Goal: Find specific page/section: Find specific page/section

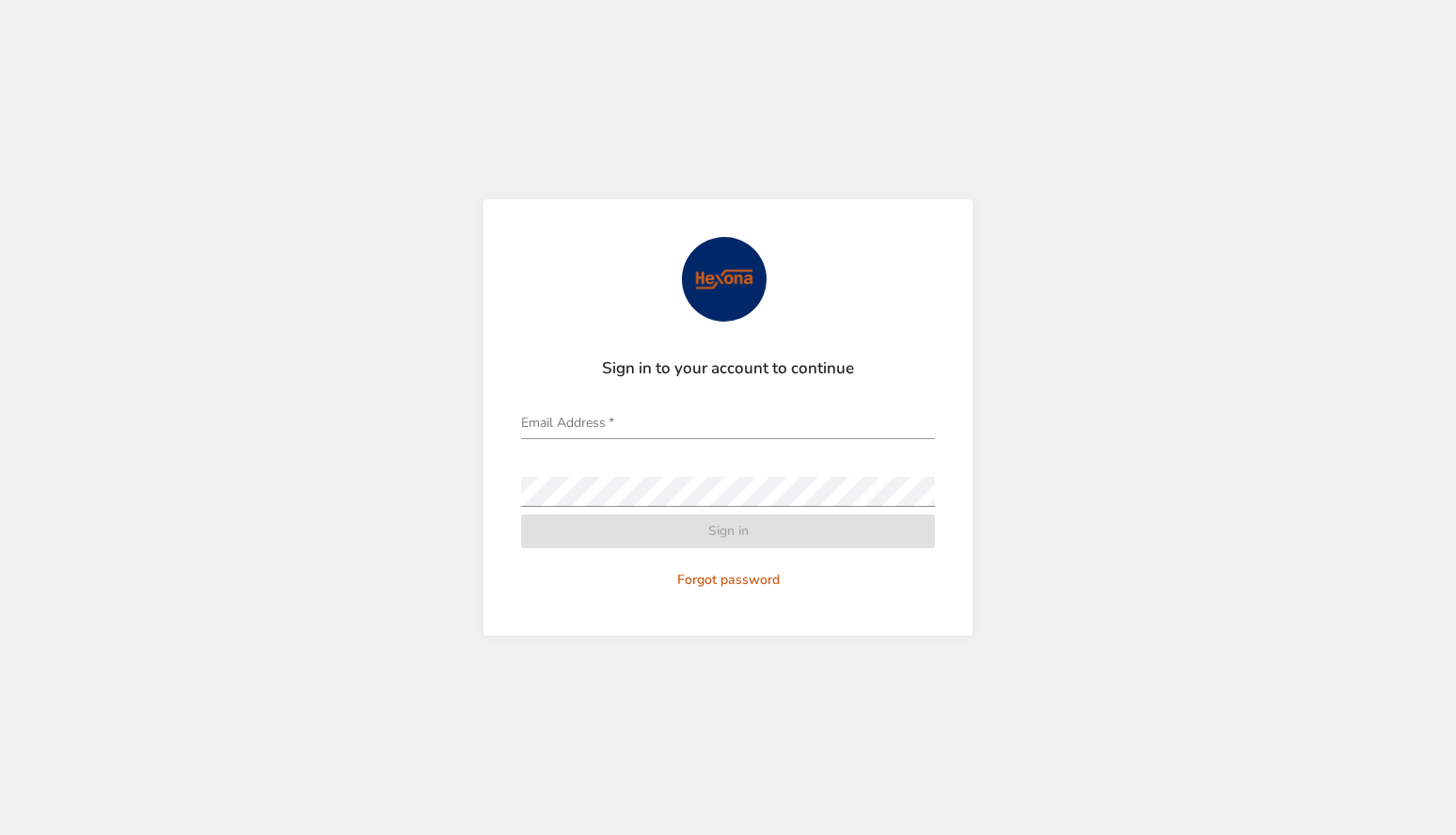
type input "**********"
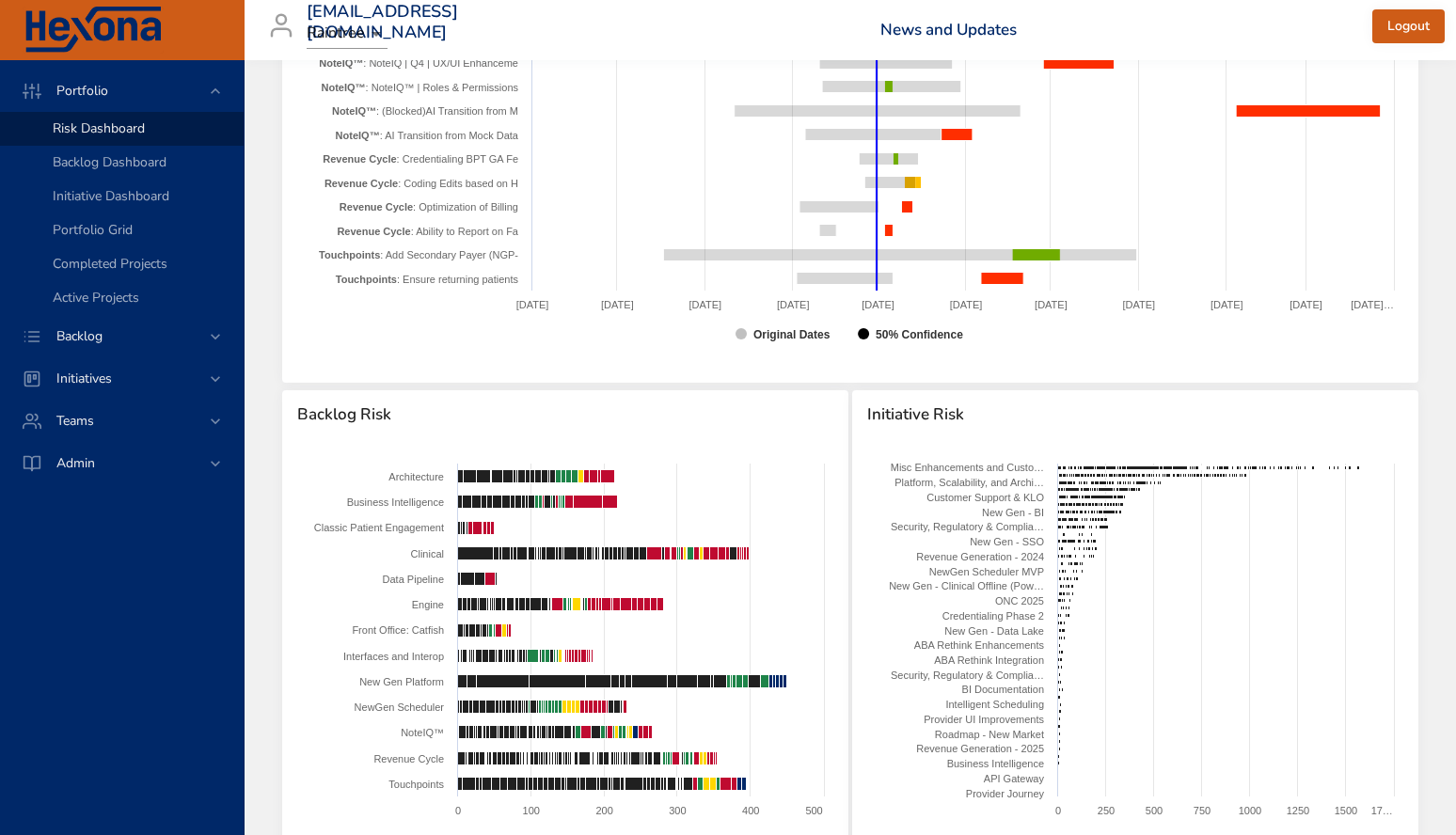
scroll to position [1662, 0]
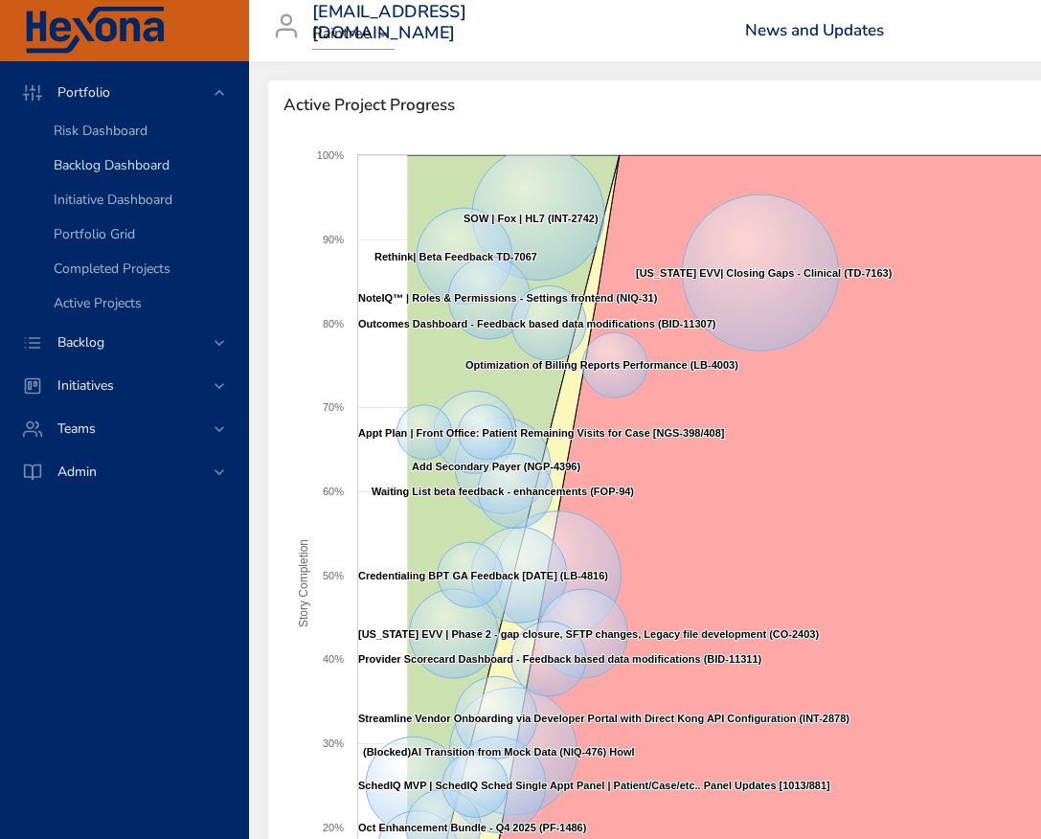
click at [91, 160] on span "Backlog Dashboard" at bounding box center [112, 165] width 116 height 18
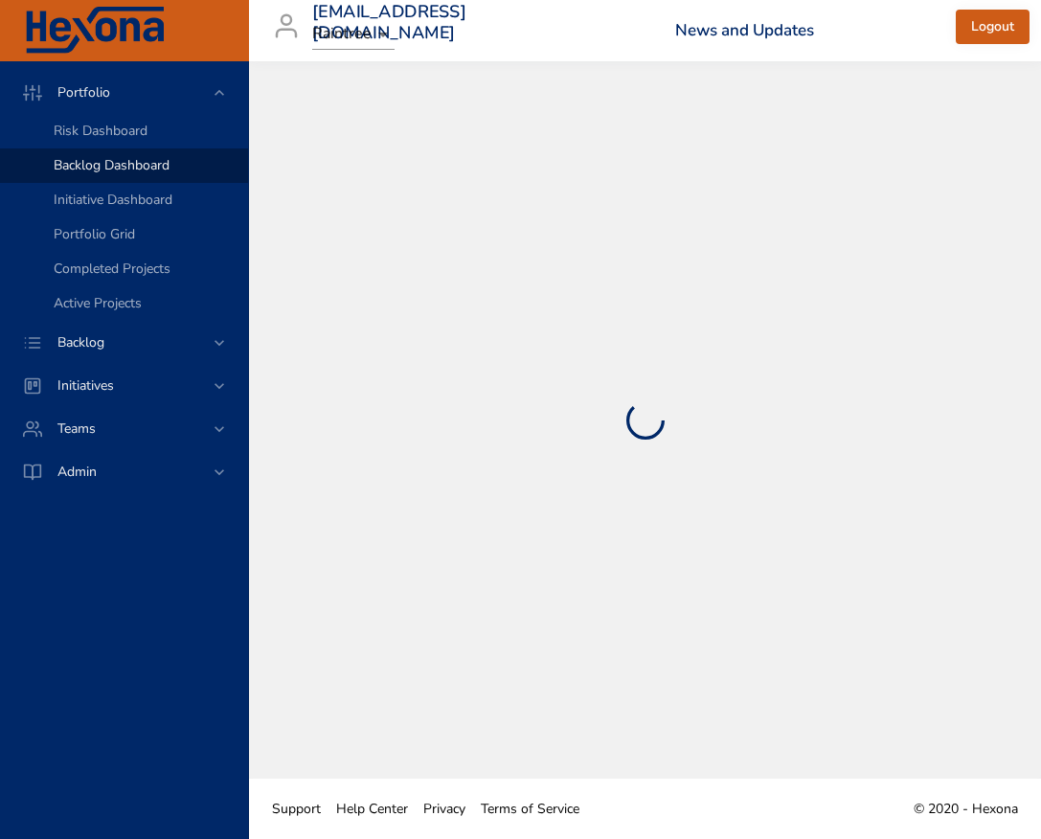
select select "***"
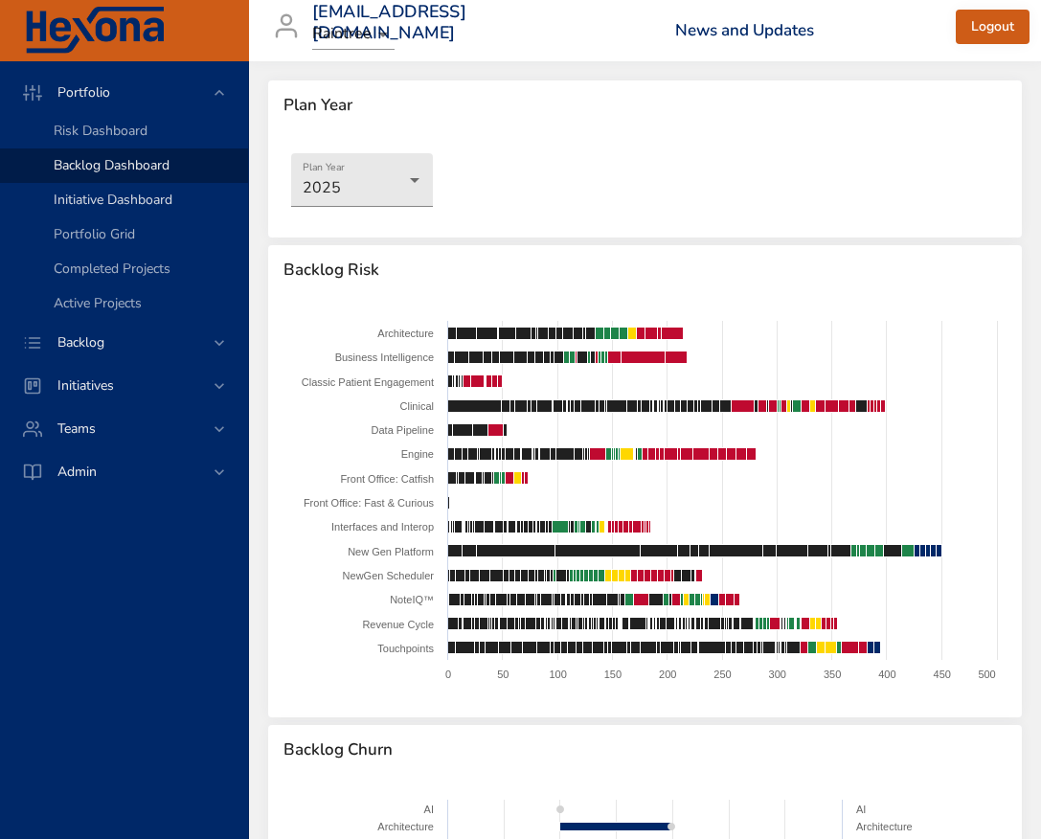
click at [106, 201] on span "Initiative Dashboard" at bounding box center [113, 200] width 119 height 18
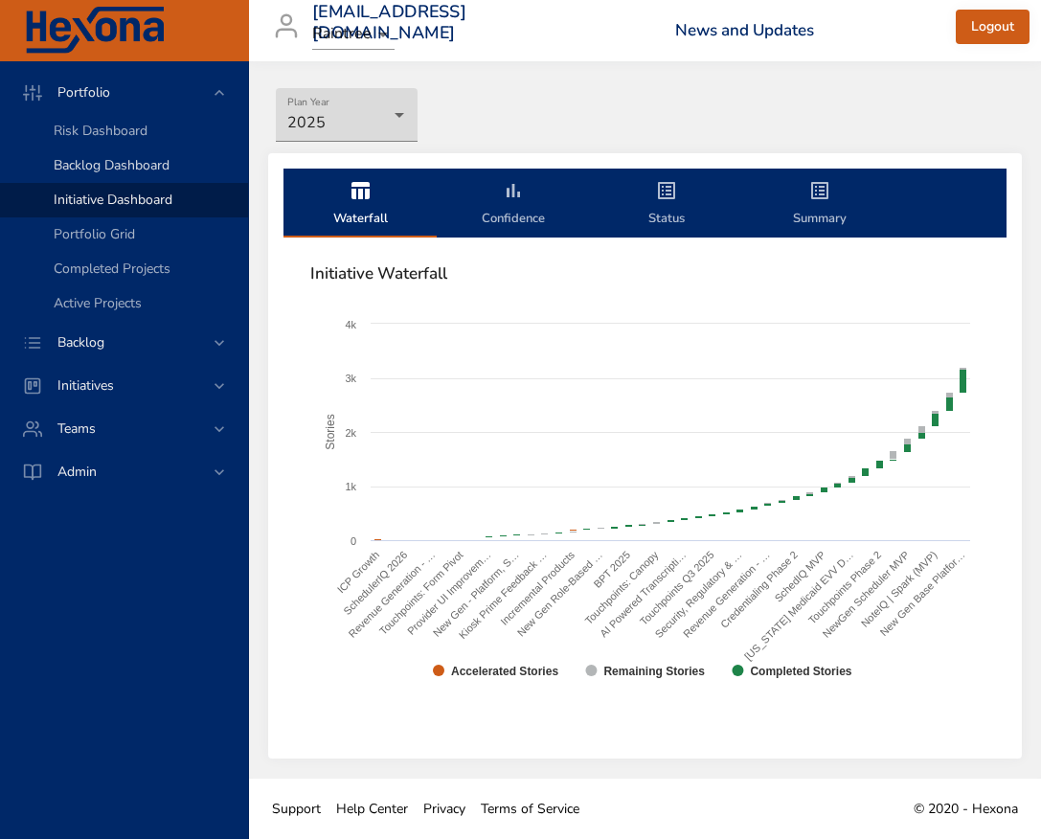
click at [135, 154] on link "Backlog Dashboard" at bounding box center [124, 165] width 248 height 34
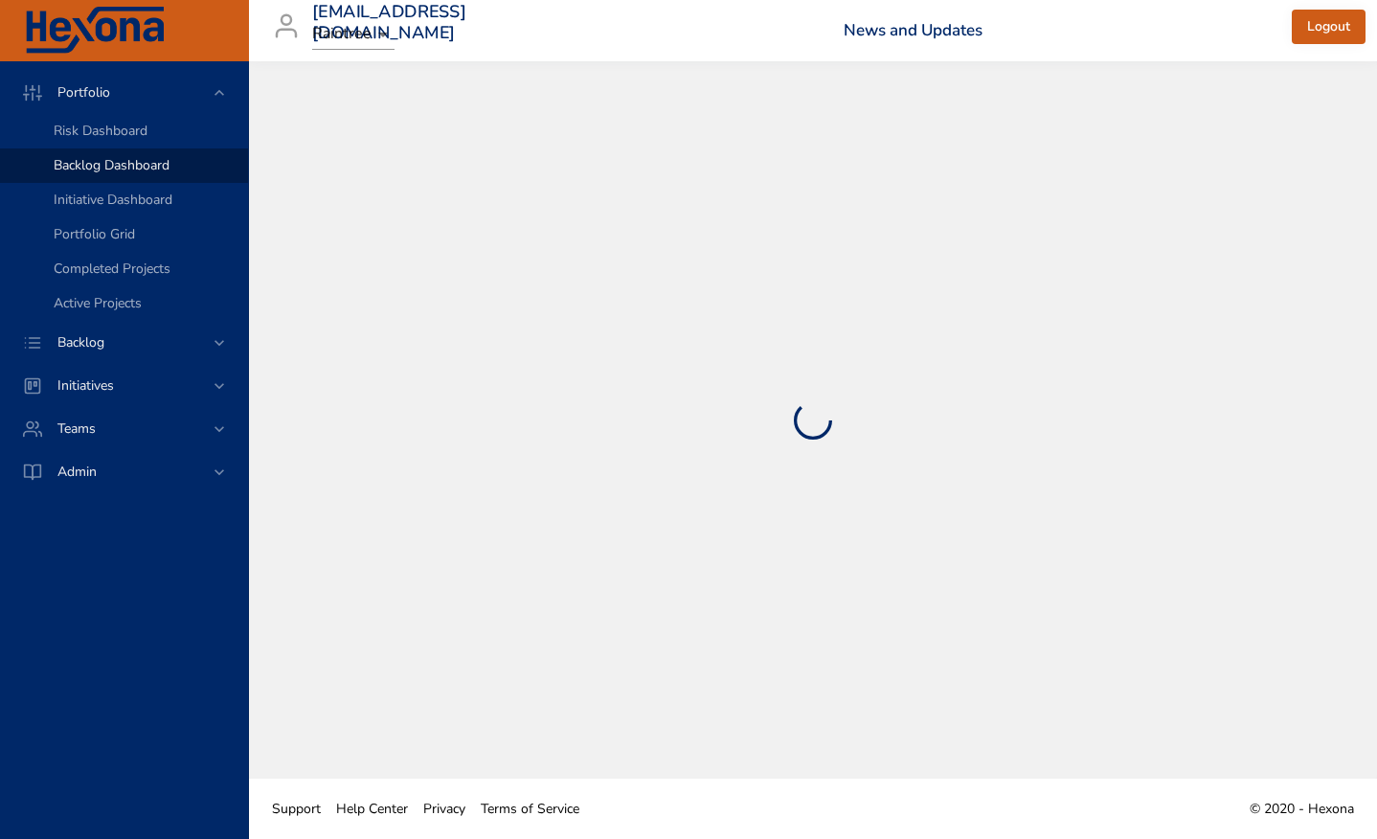
select select "***"
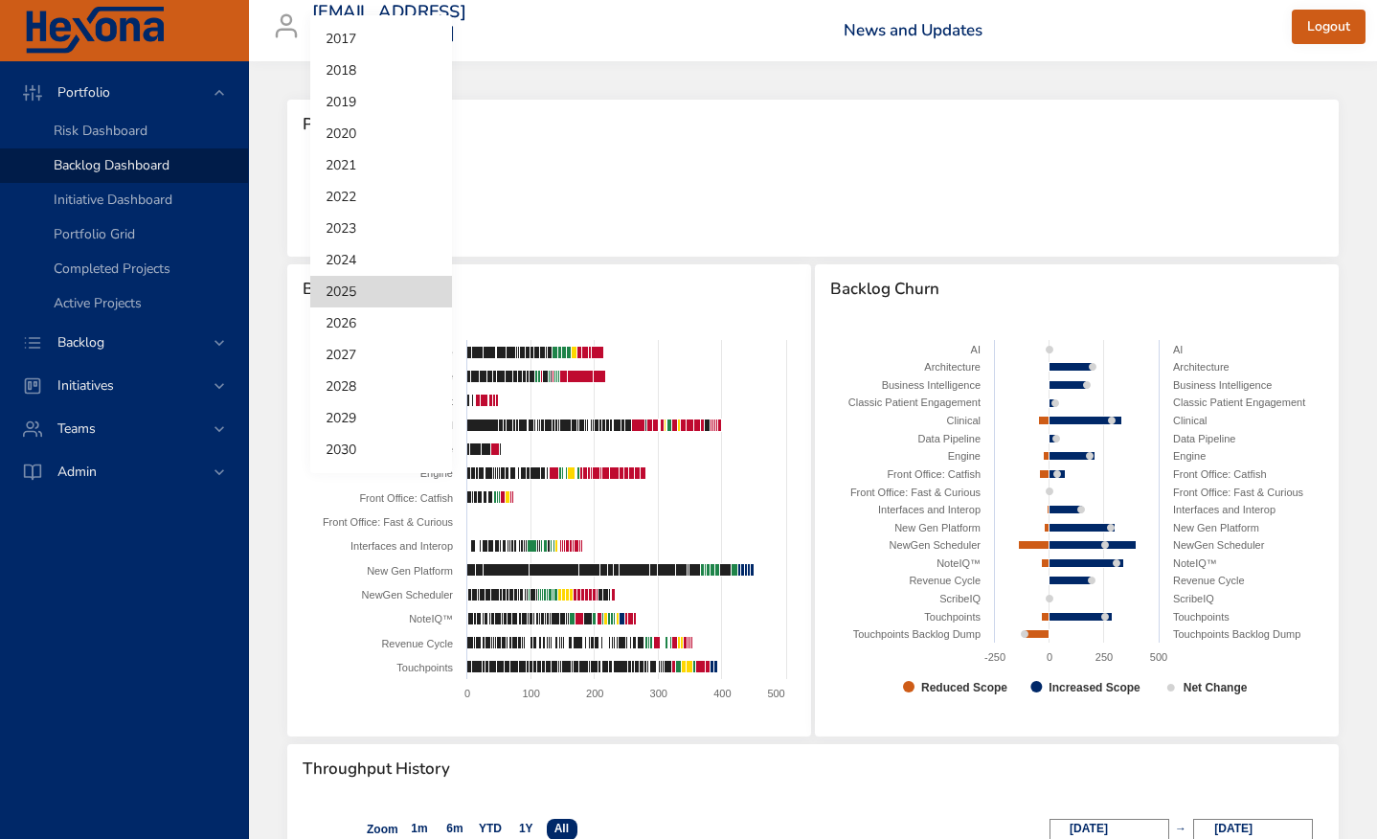
click at [410, 208] on body "Portfolio Risk Dashboard Backlog Dashboard Initiative Dashboard Portfolio Grid …" at bounding box center [688, 419] width 1377 height 839
click at [684, 181] on div at bounding box center [688, 419] width 1377 height 839
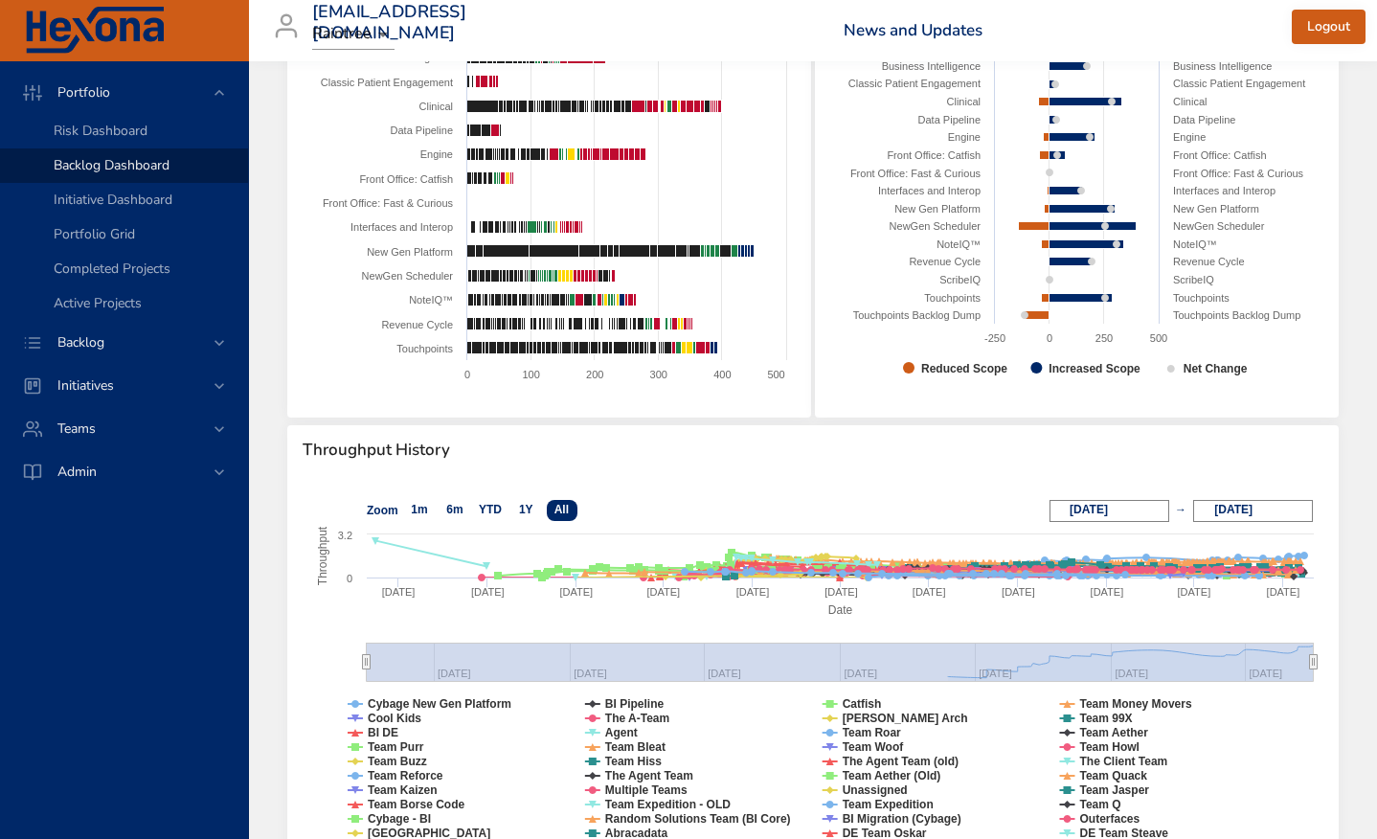
scroll to position [322, 0]
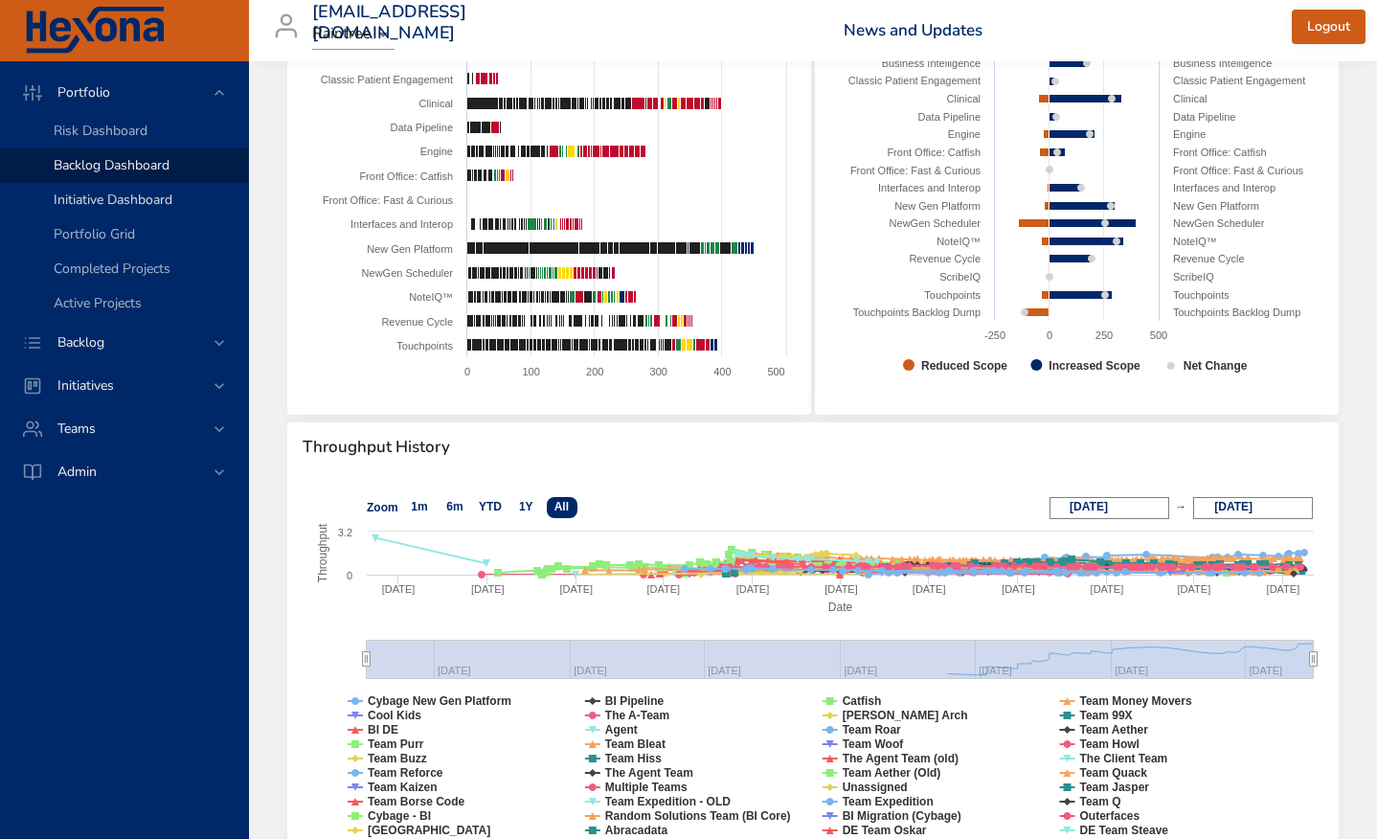
click at [114, 204] on span "Initiative Dashboard" at bounding box center [113, 200] width 119 height 18
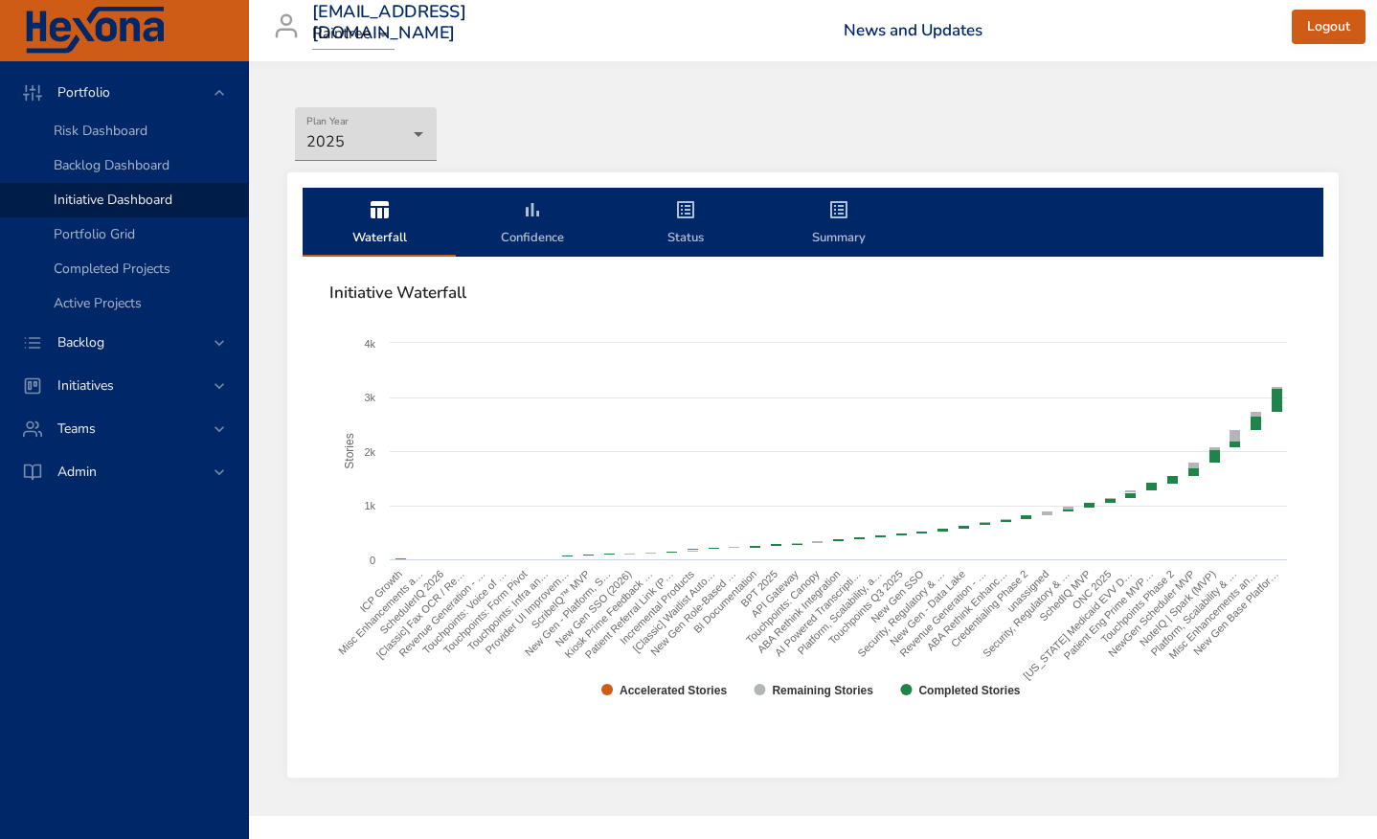
scroll to position [37, 0]
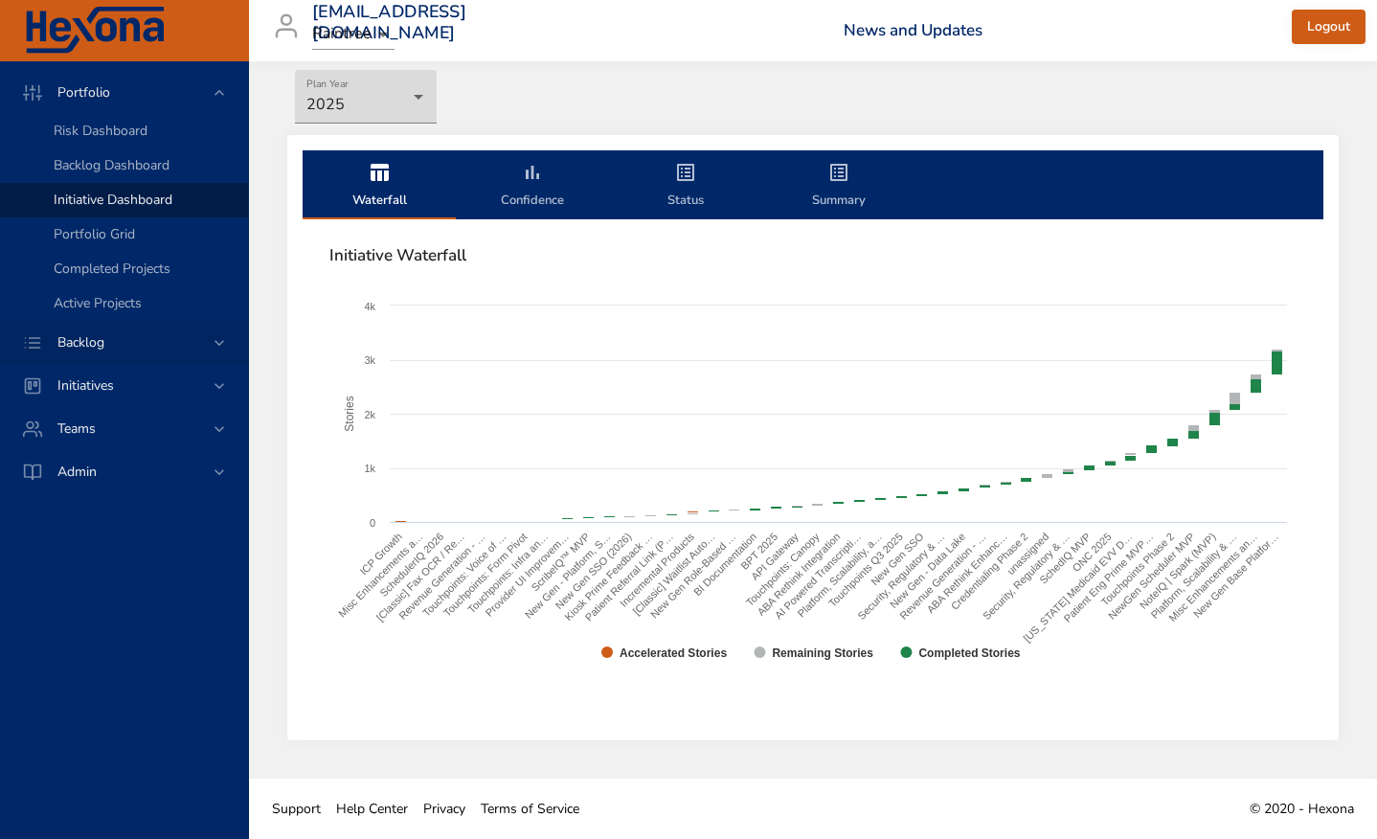
click at [79, 341] on span "Backlog" at bounding box center [81, 342] width 78 height 18
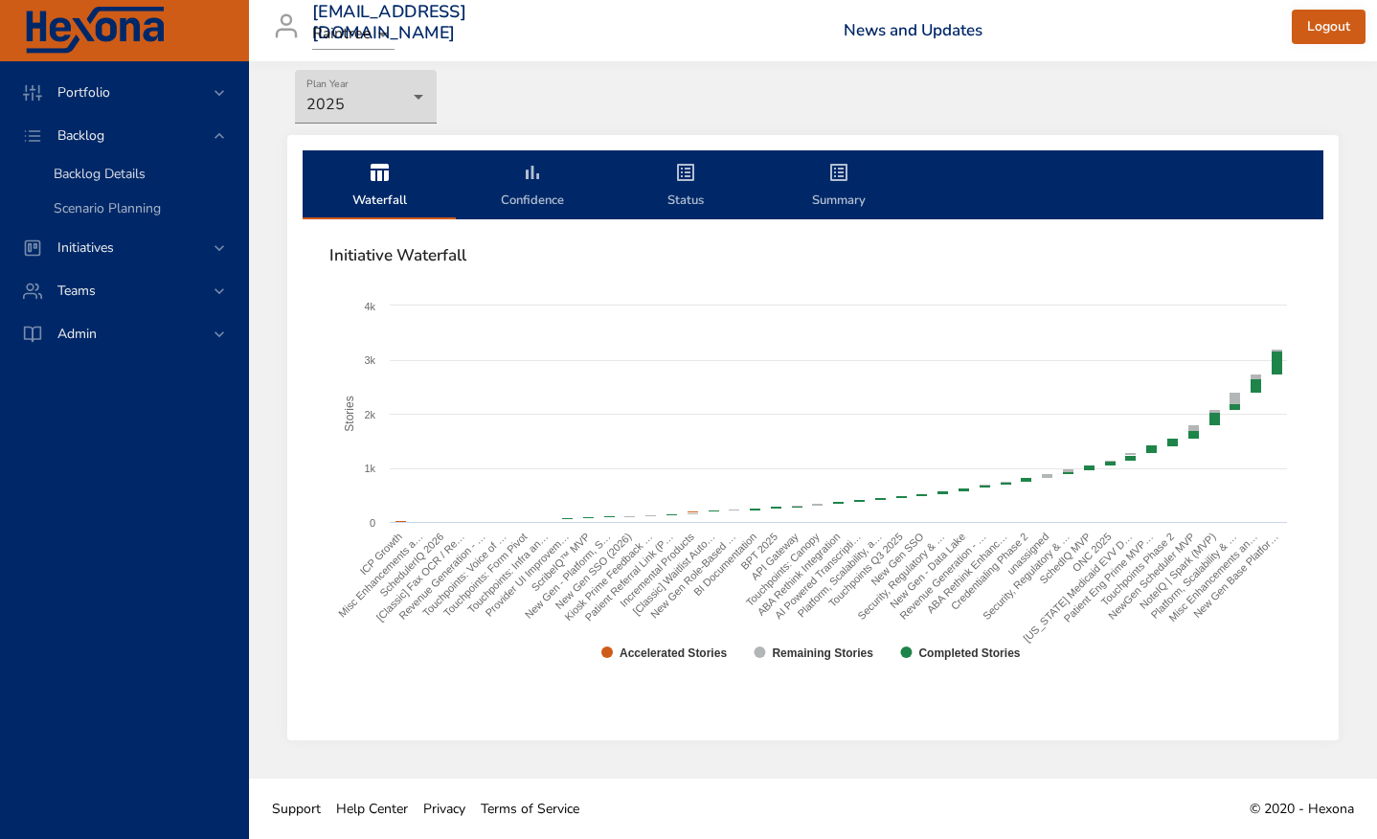
click at [110, 174] on span "Backlog Details" at bounding box center [100, 174] width 92 height 18
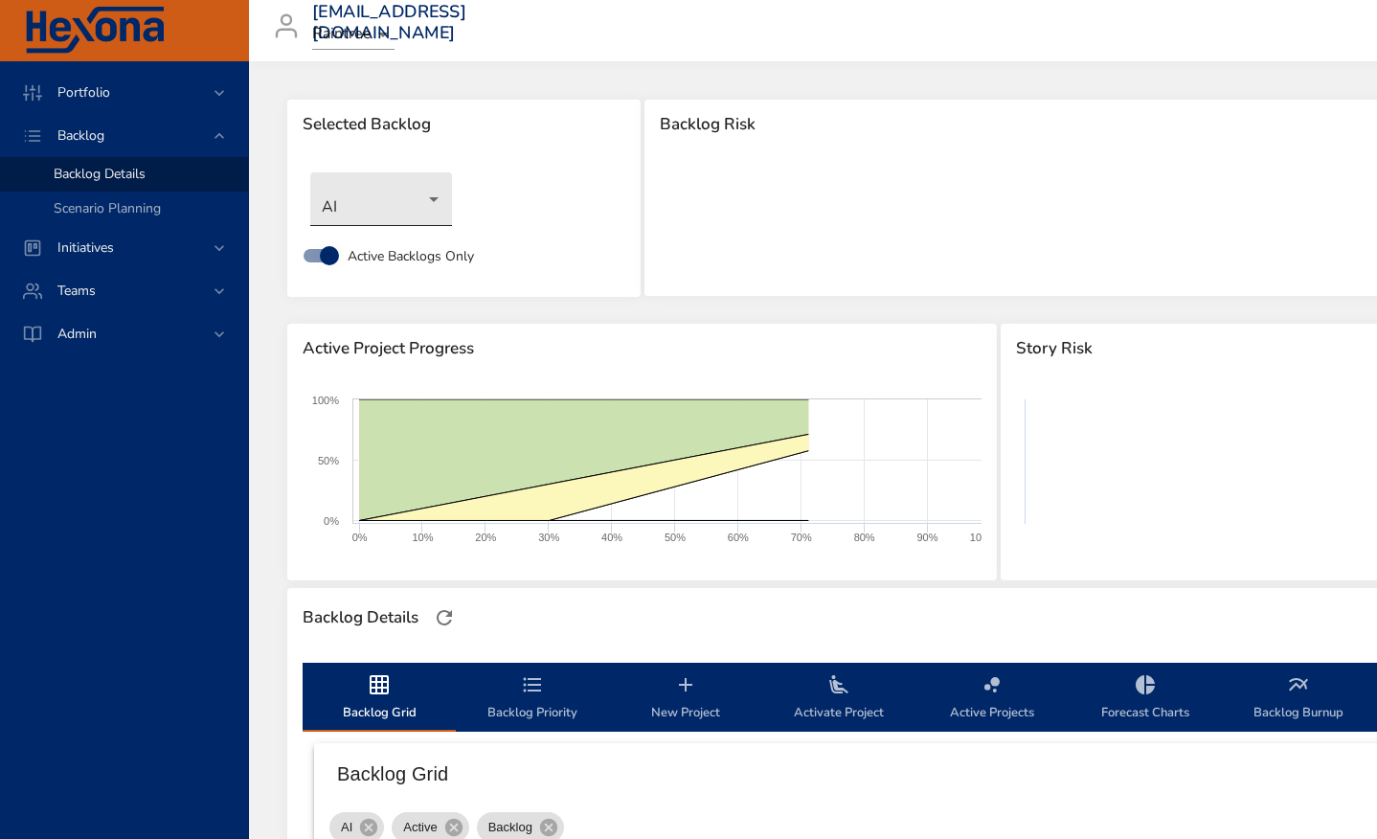
click at [436, 193] on body "Portfolio Backlog Backlog Details Scenario Planning Initiatives Teams Admin pra…" at bounding box center [688, 419] width 1377 height 839
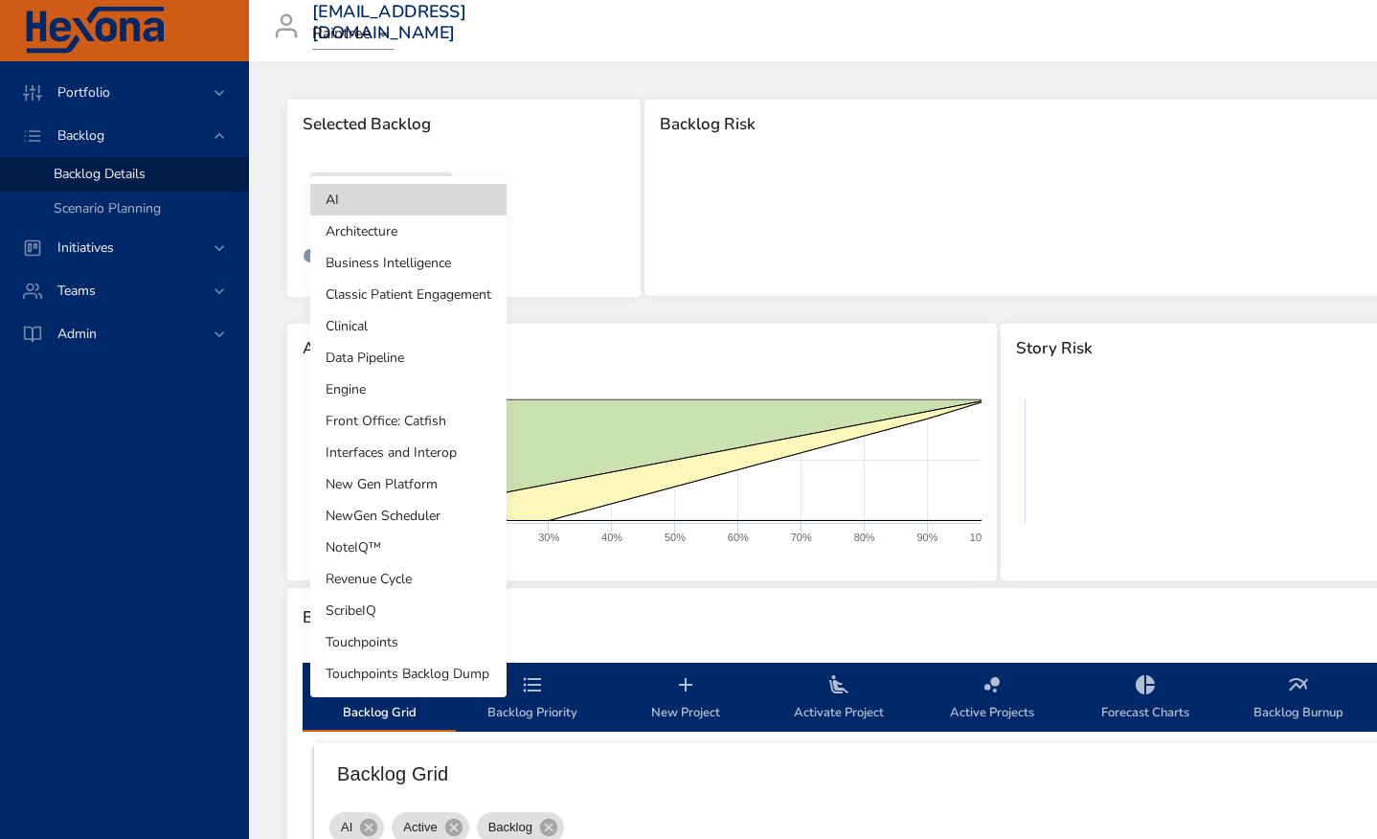
click at [399, 236] on li "Architecture" at bounding box center [408, 231] width 196 height 32
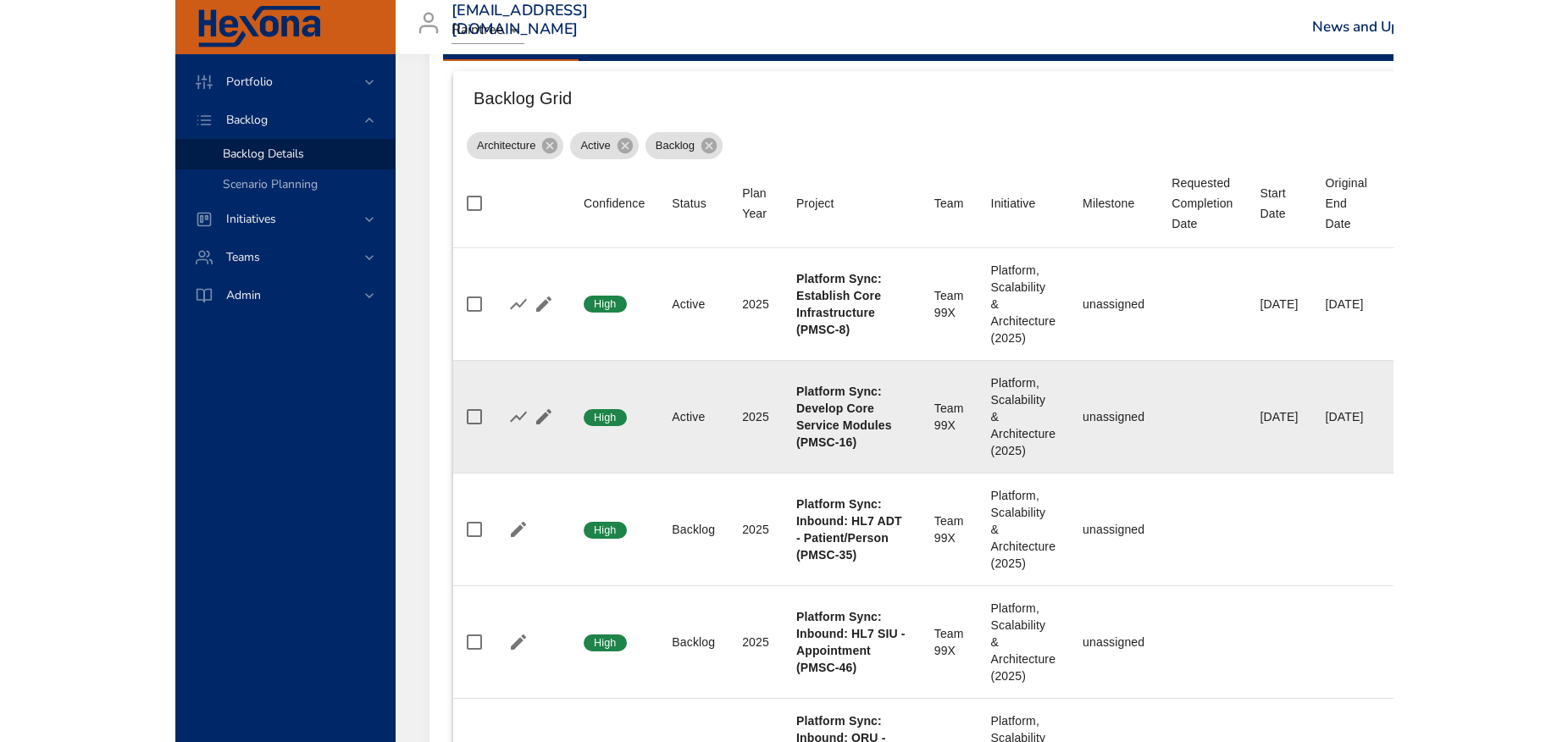
scroll to position [588, 0]
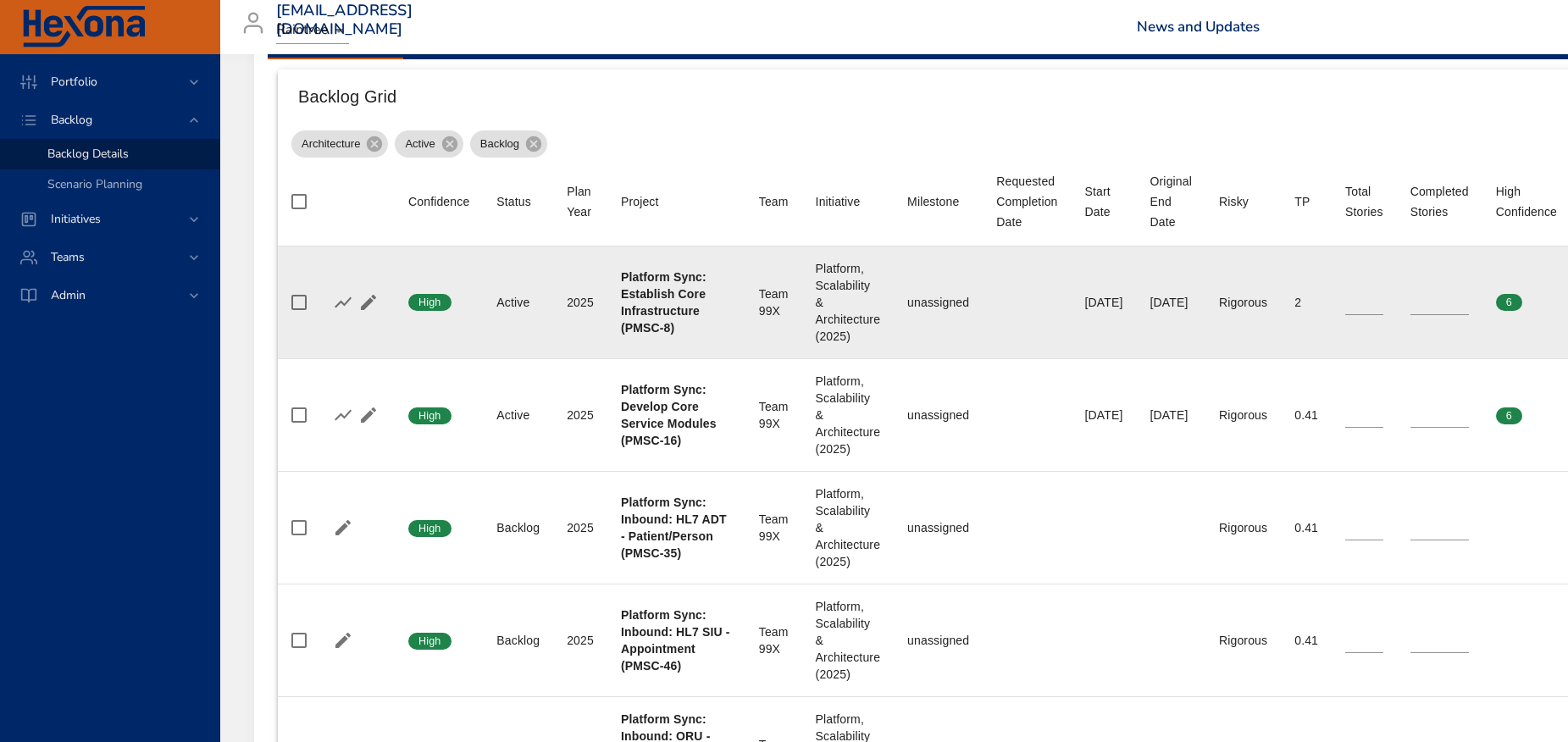
click at [922, 299] on div "unassigned" at bounding box center [938, 302] width 62 height 17
click at [945, 301] on div "unassigned" at bounding box center [938, 302] width 62 height 17
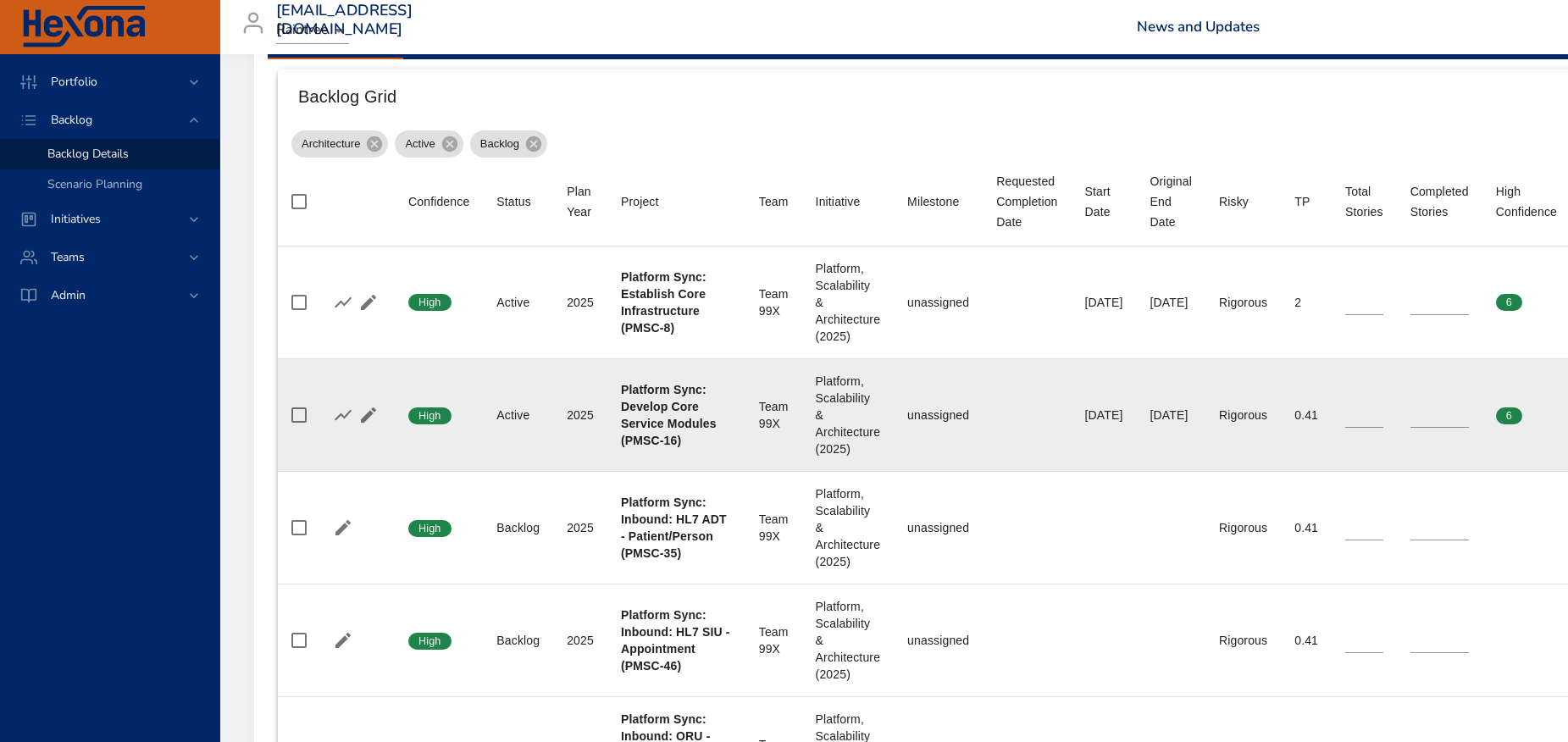
click at [941, 417] on div "unassigned" at bounding box center [938, 415] width 62 height 17
drag, startPoint x: 610, startPoint y: 374, endPoint x: 721, endPoint y: 446, distance: 132.3
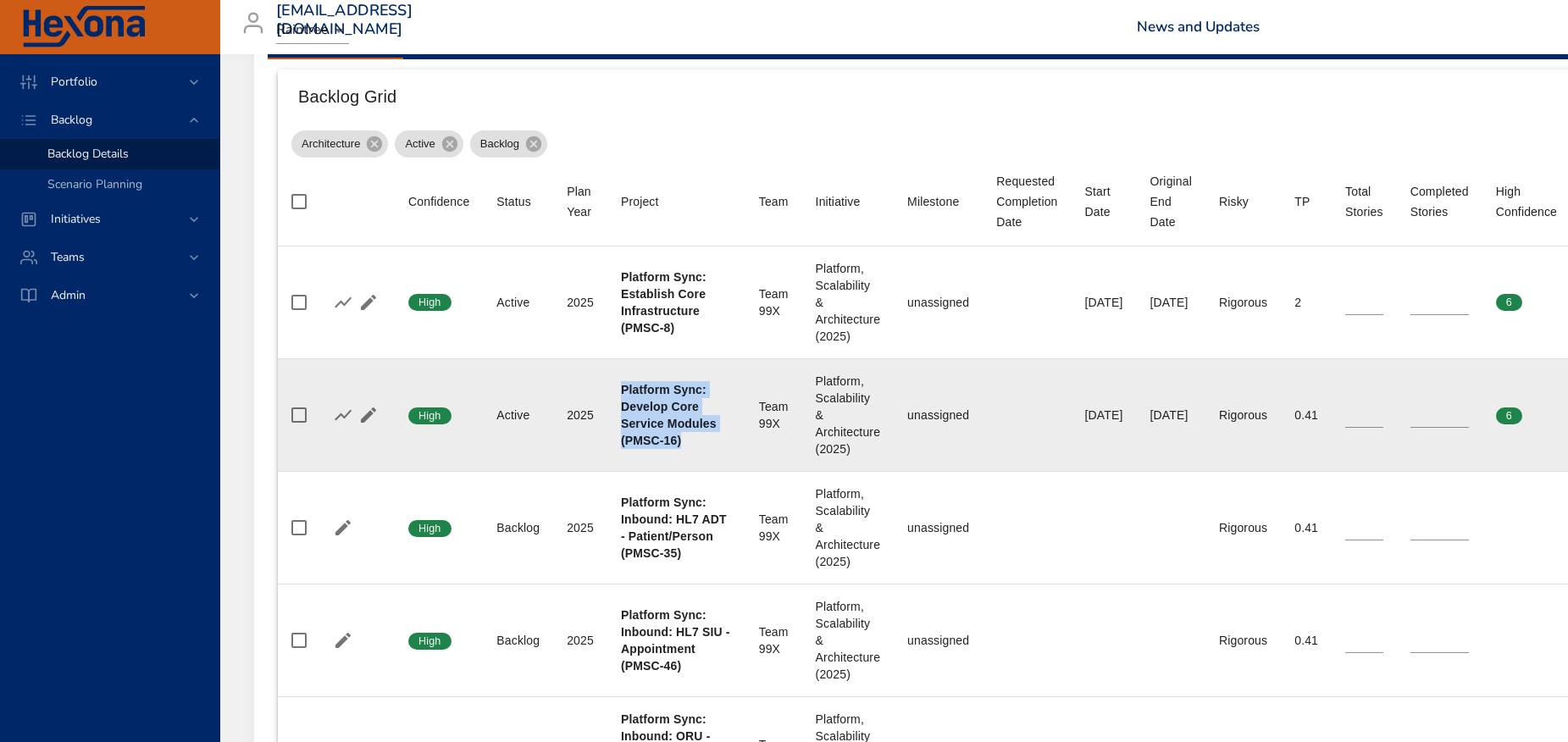
click at [721, 446] on td "Project Platform Sync: Develop Core Service Modules (PMSC-16)" at bounding box center [677, 414] width 138 height 112
click at [945, 416] on div "unassigned" at bounding box center [938, 415] width 62 height 17
click at [945, 416] on div "unassigned" at bounding box center [938, 415] width 62 height 17
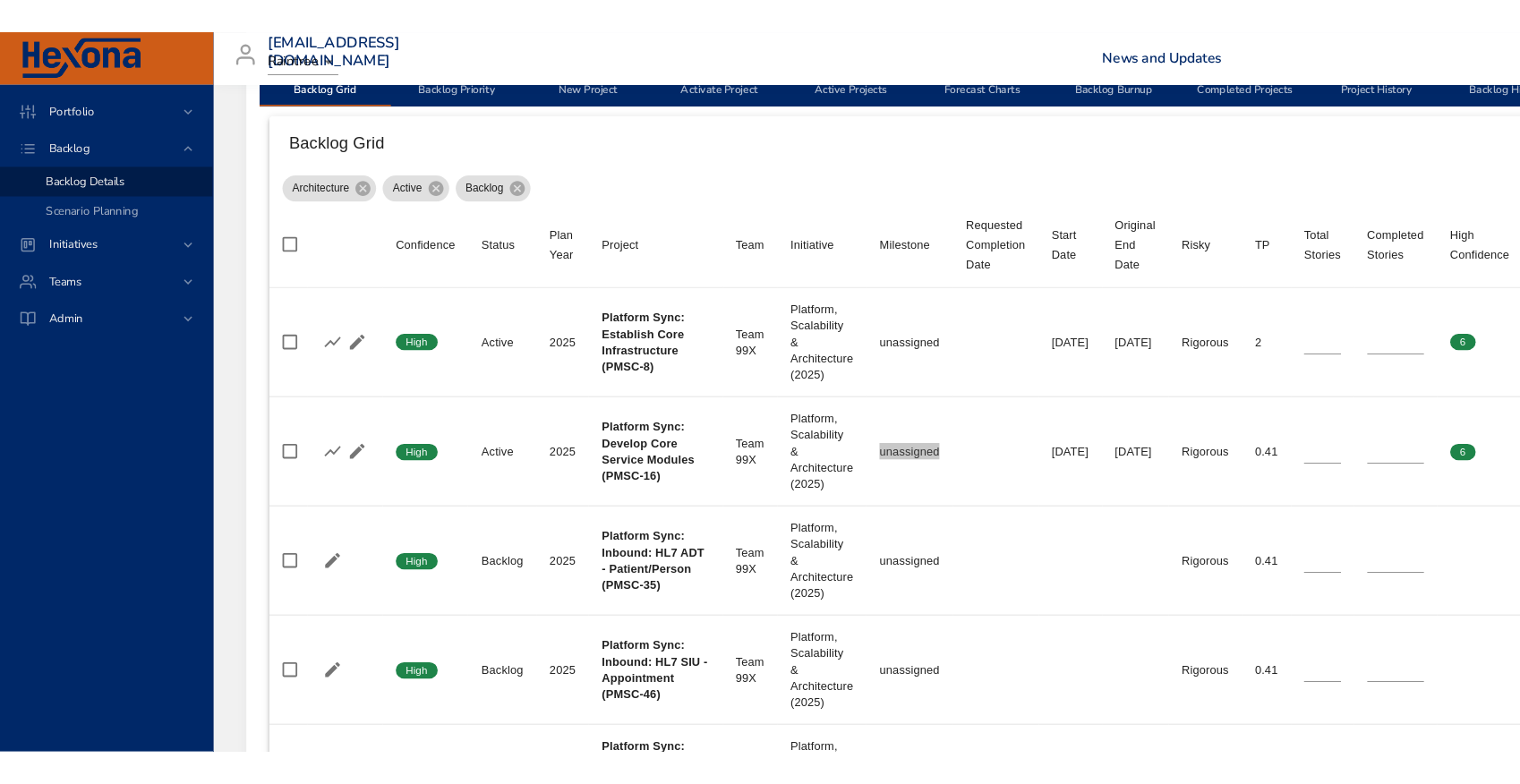
scroll to position [613, 0]
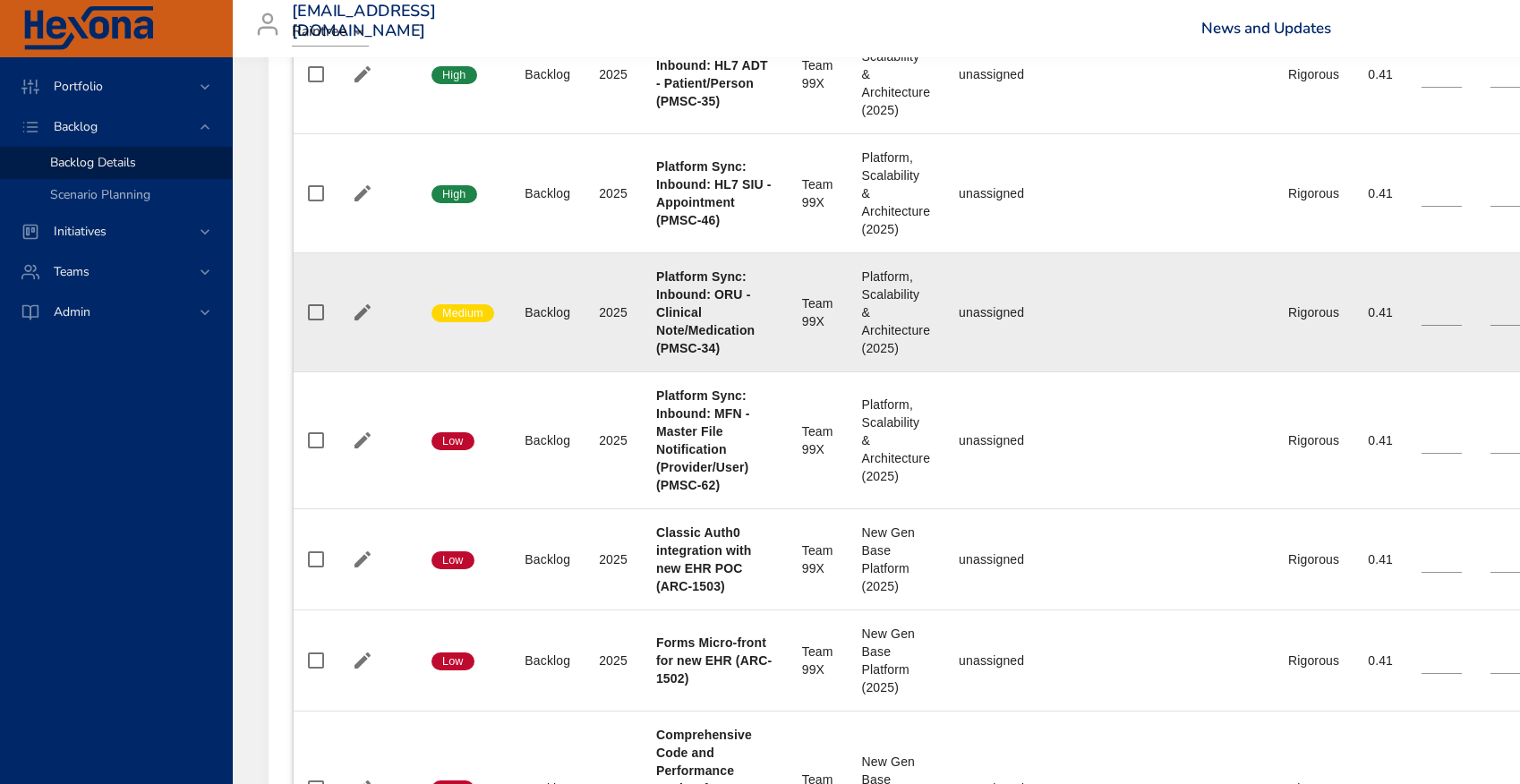
click at [848, 297] on td "Initiative Platform, Scalability & Architecture (2025)" at bounding box center [896, 312] width 97 height 119
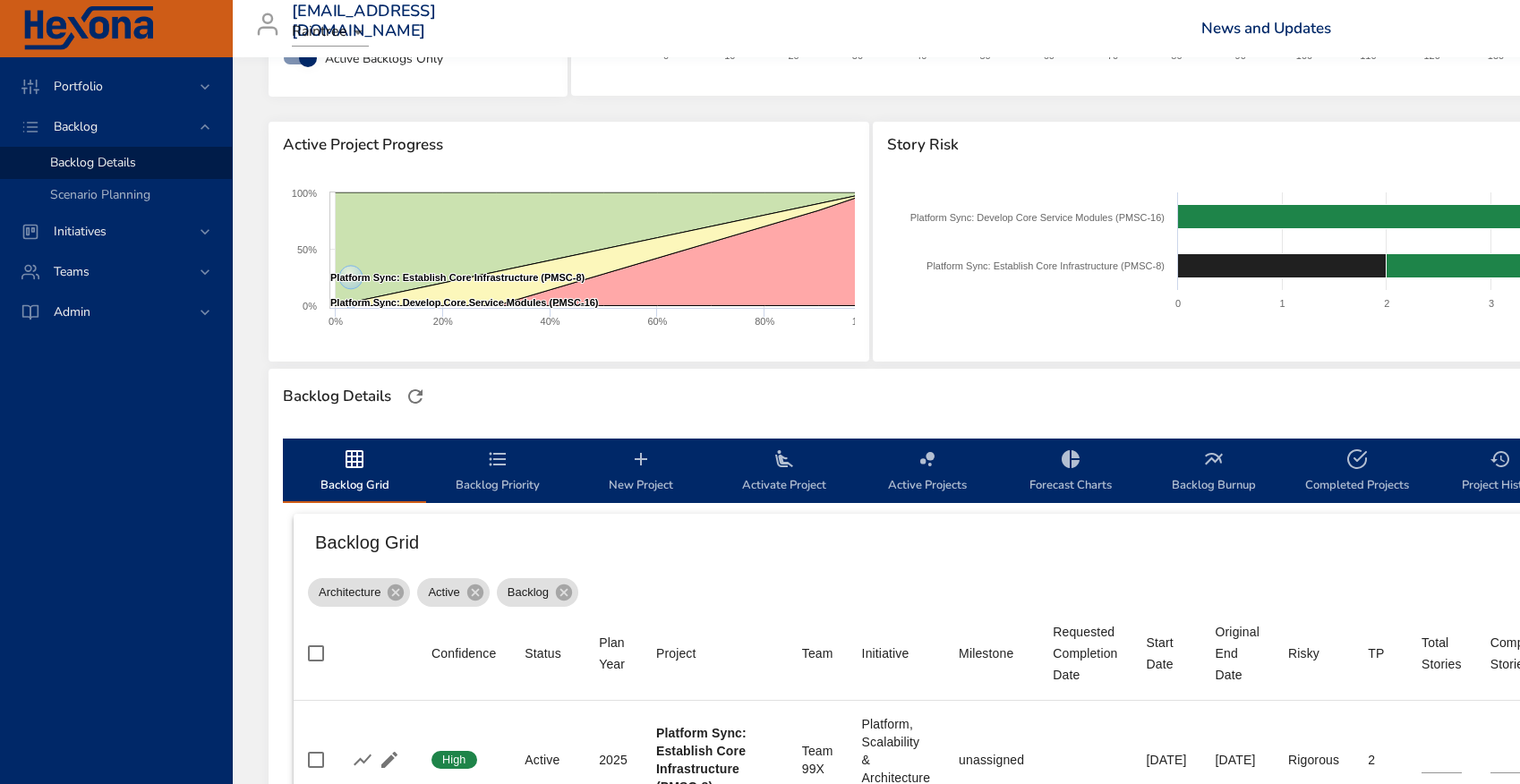
scroll to position [0, 0]
